Goal: Information Seeking & Learning: Learn about a topic

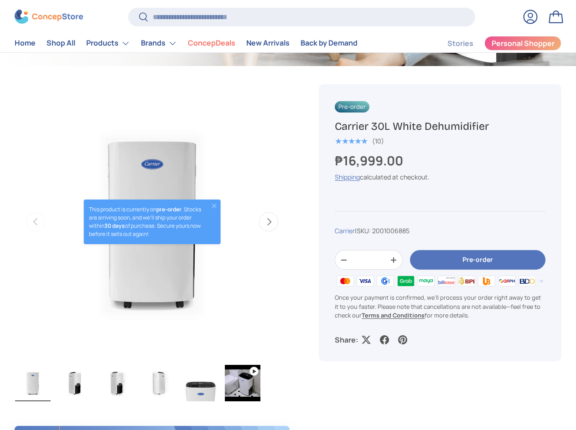
scroll to position [454, 0]
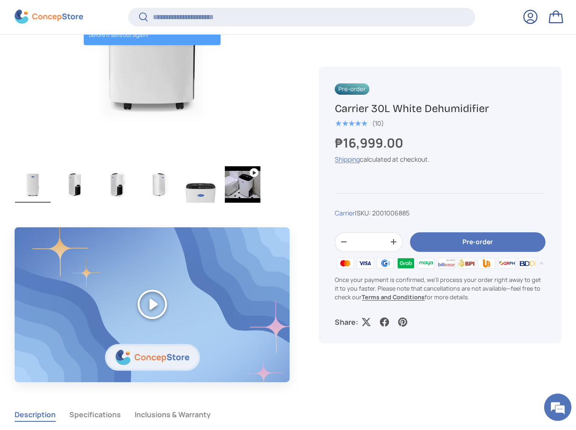
click at [232, 186] on img "Gallery Viewer" at bounding box center [243, 184] width 36 height 36
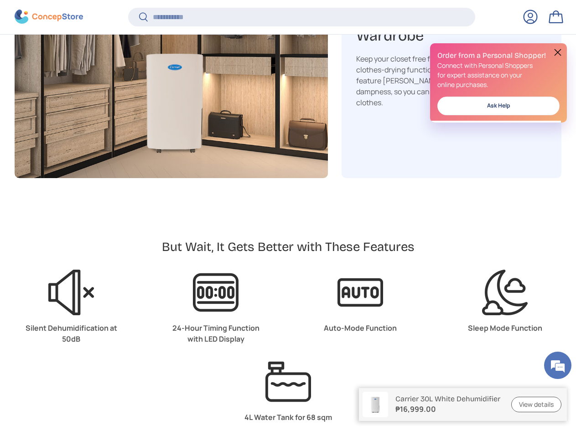
scroll to position [1913, 0]
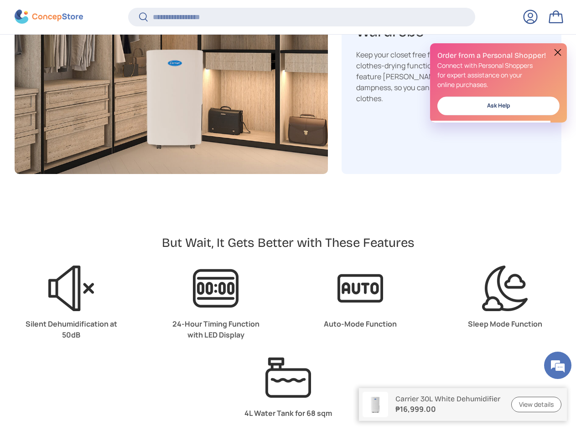
drag, startPoint x: 258, startPoint y: 212, endPoint x: 253, endPoint y: 221, distance: 9.6
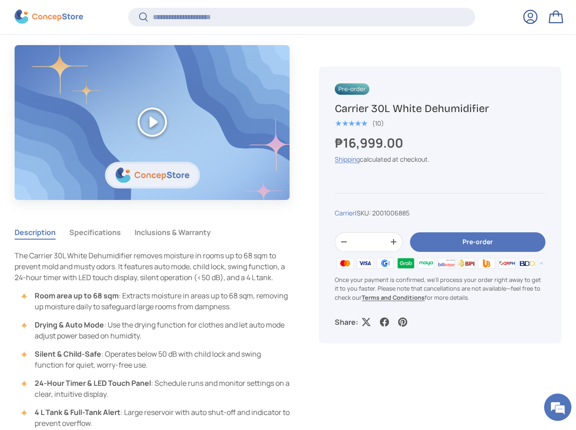
click at [96, 237] on button "Specifications" at bounding box center [95, 232] width 52 height 21
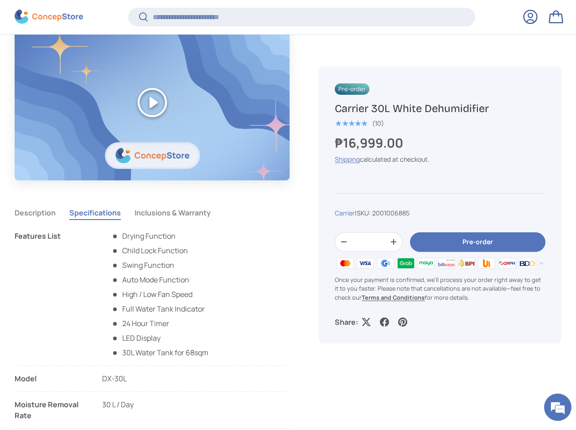
scroll to position [728, 0]
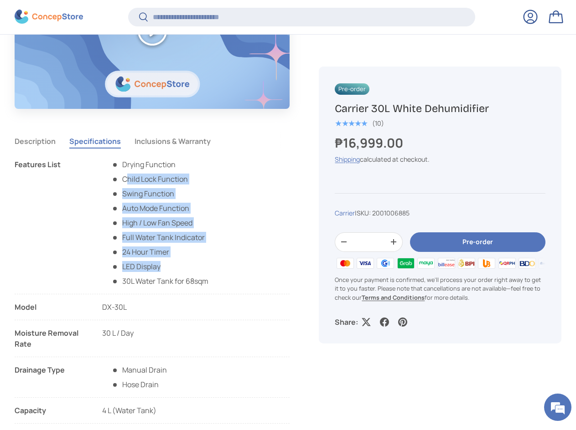
drag, startPoint x: 131, startPoint y: 186, endPoint x: 210, endPoint y: 274, distance: 118.5
click at [209, 271] on li "Features List Drying Function Child Lock Function Swing Function Auto Mode Func…" at bounding box center [152, 226] width 275 height 135
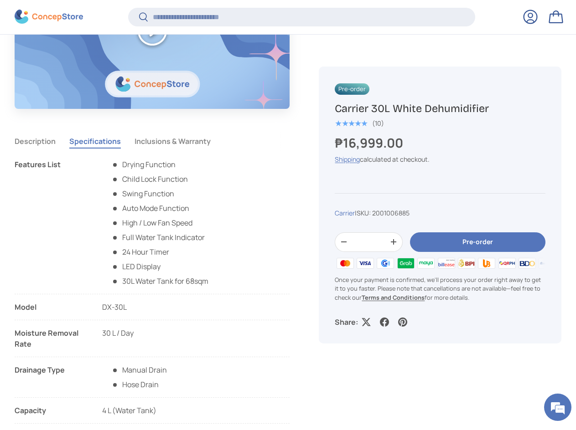
click at [210, 274] on li "Features List Drying Function Child Lock Function Swing Function Auto Mode Func…" at bounding box center [152, 226] width 275 height 135
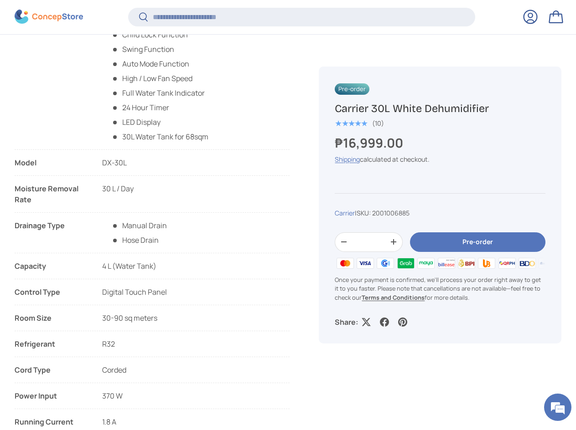
scroll to position [910, 0]
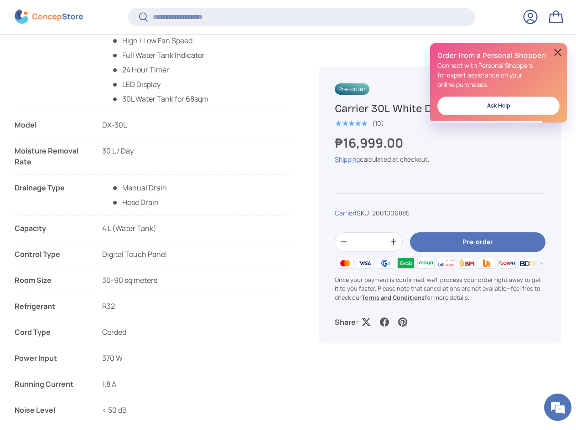
drag, startPoint x: 87, startPoint y: 228, endPoint x: 167, endPoint y: 229, distance: 79.8
click at [167, 229] on li "Capacity 4 L (Water Tank)" at bounding box center [152, 232] width 275 height 19
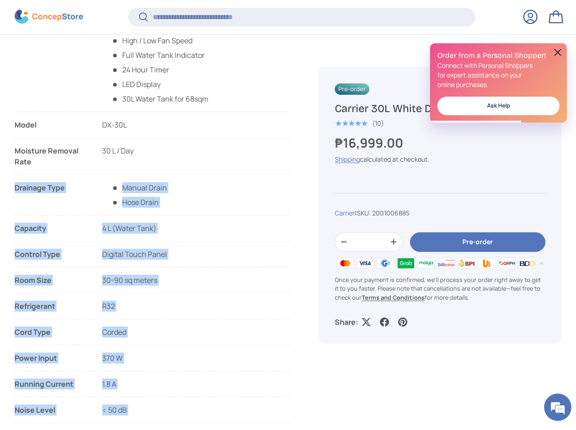
drag, startPoint x: 13, startPoint y: 150, endPoint x: 153, endPoint y: 152, distance: 139.5
click at [159, 154] on li "Moisture Removal Rate 30 L / Day" at bounding box center [152, 160] width 275 height 30
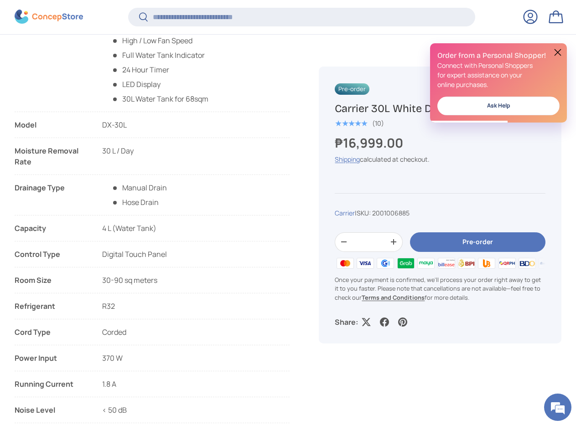
drag, startPoint x: 77, startPoint y: 158, endPoint x: 28, endPoint y: 155, distance: 49.4
click at [28, 155] on li "Moisture Removal Rate 30 L / Day" at bounding box center [152, 160] width 275 height 30
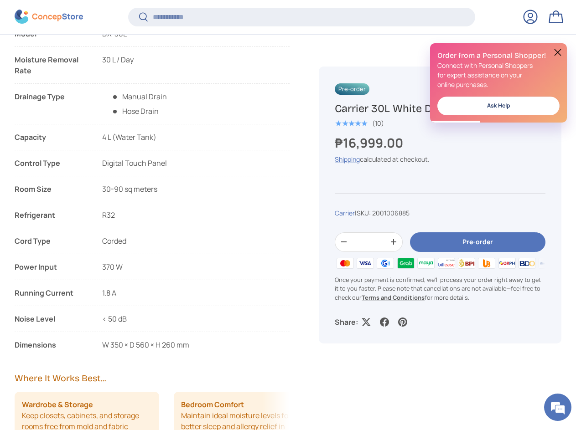
scroll to position [0, 0]
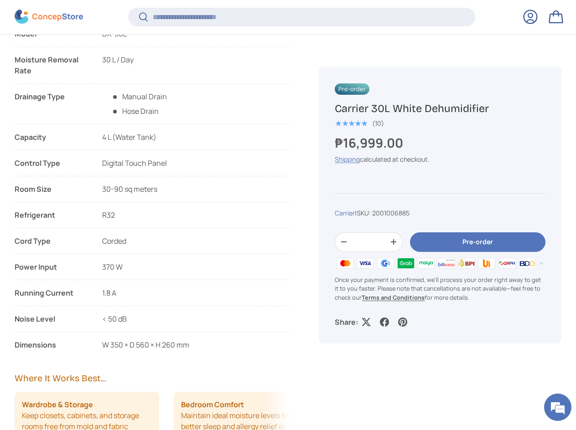
click at [198, 136] on li "Capacity 4 L (Water Tank)" at bounding box center [152, 141] width 275 height 19
